Goal: Book appointment/travel/reservation

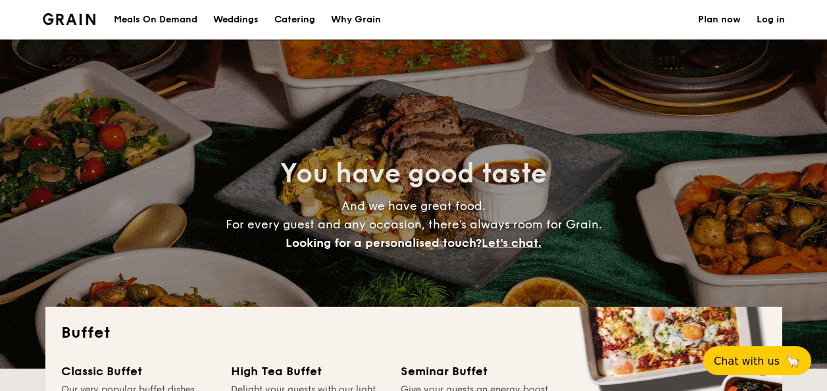
select select
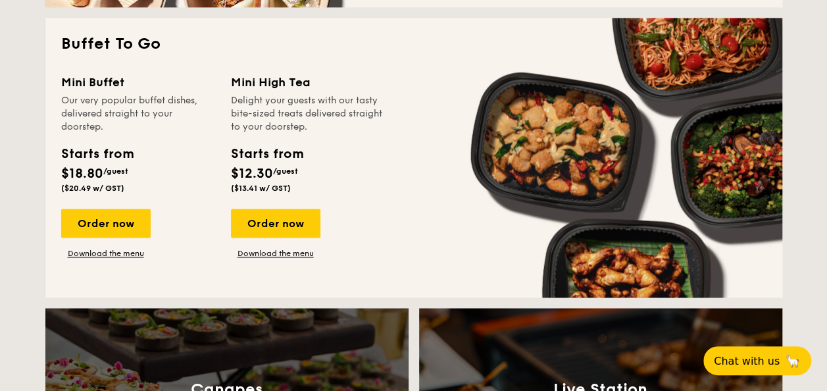
scroll to position [789, 0]
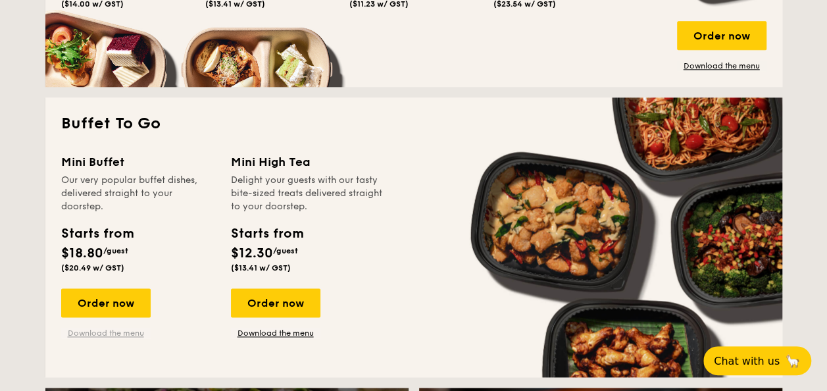
click at [92, 333] on link "Download the menu" at bounding box center [105, 333] width 89 height 11
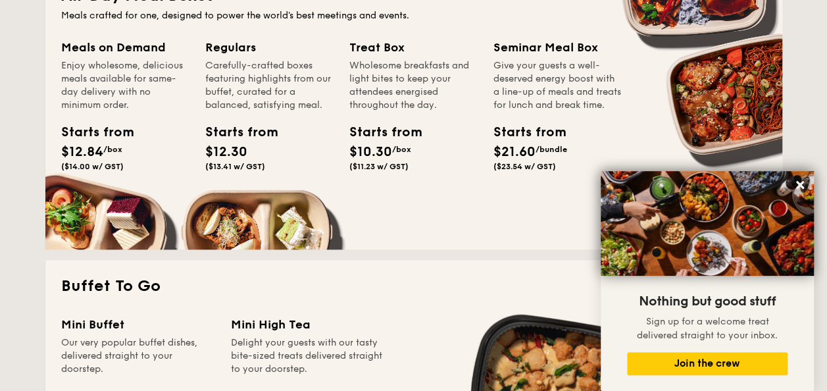
scroll to position [921, 0]
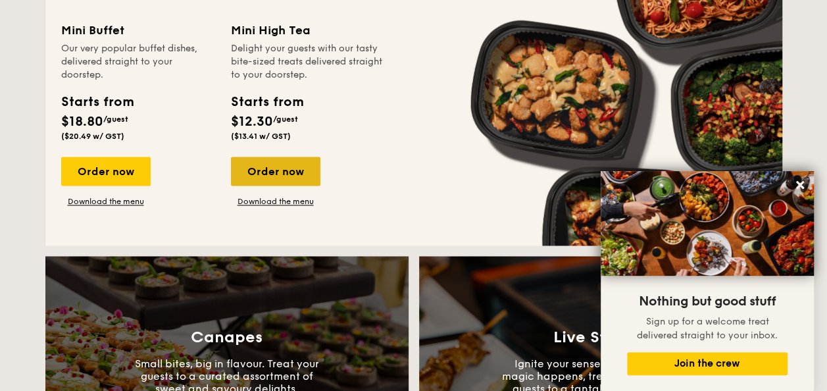
click at [261, 162] on div "Order now" at bounding box center [275, 171] width 89 height 29
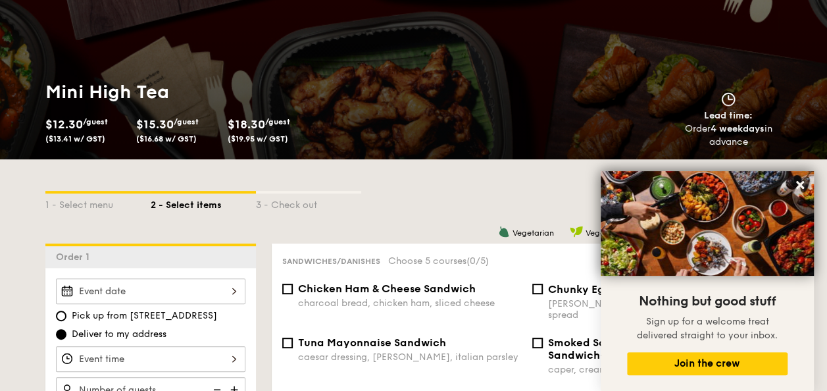
scroll to position [329, 0]
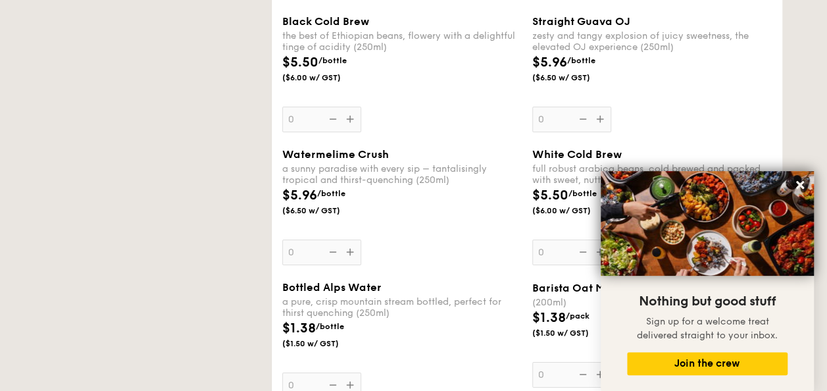
select select
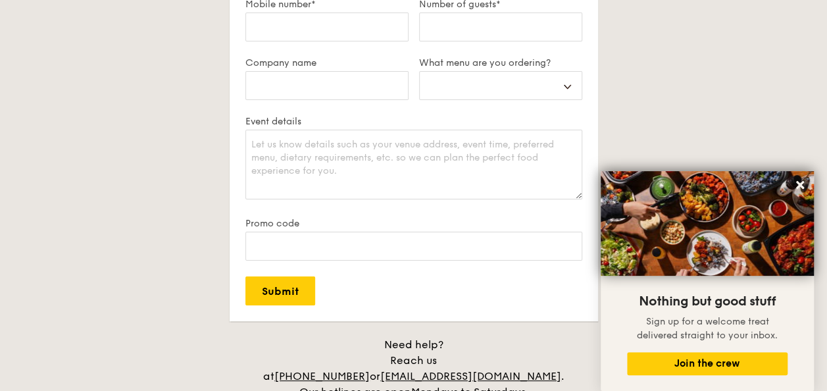
scroll to position [2787, 0]
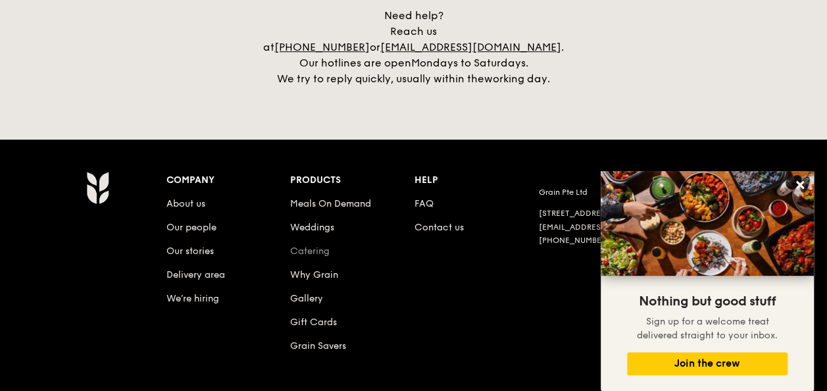
click at [310, 245] on link "Catering" at bounding box center [309, 250] width 39 height 11
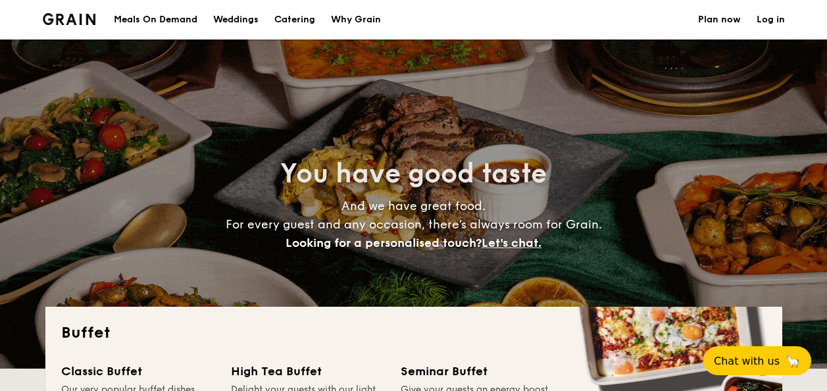
select select
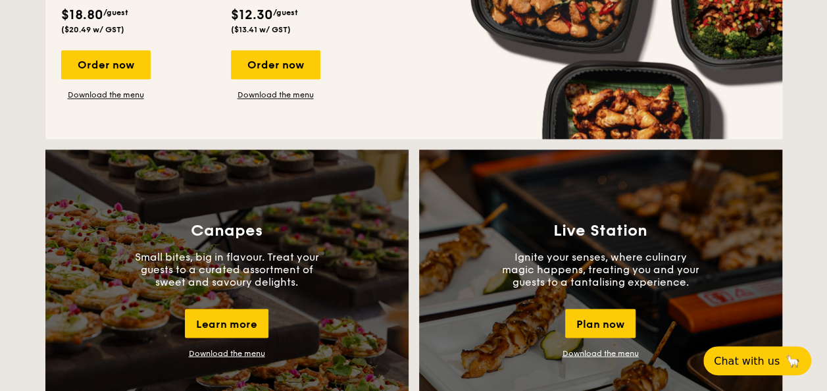
scroll to position [1184, 0]
